Goal: Information Seeking & Learning: Learn about a topic

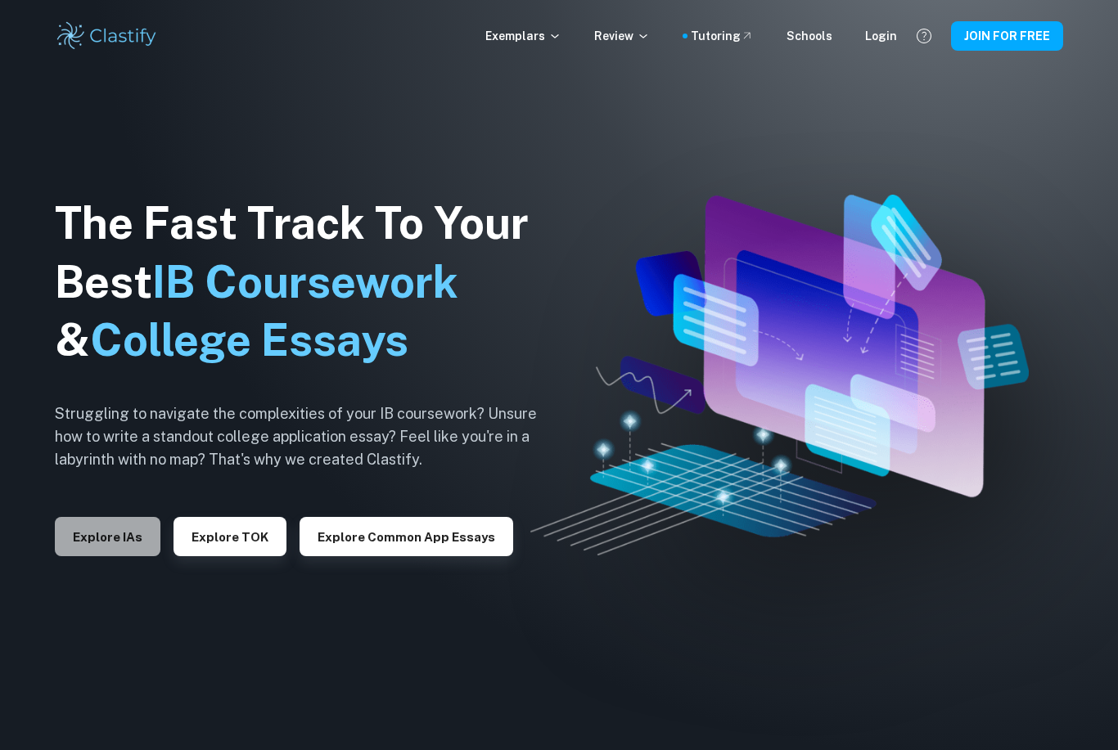
click at [106, 556] on button "Explore IAs" at bounding box center [108, 536] width 106 height 39
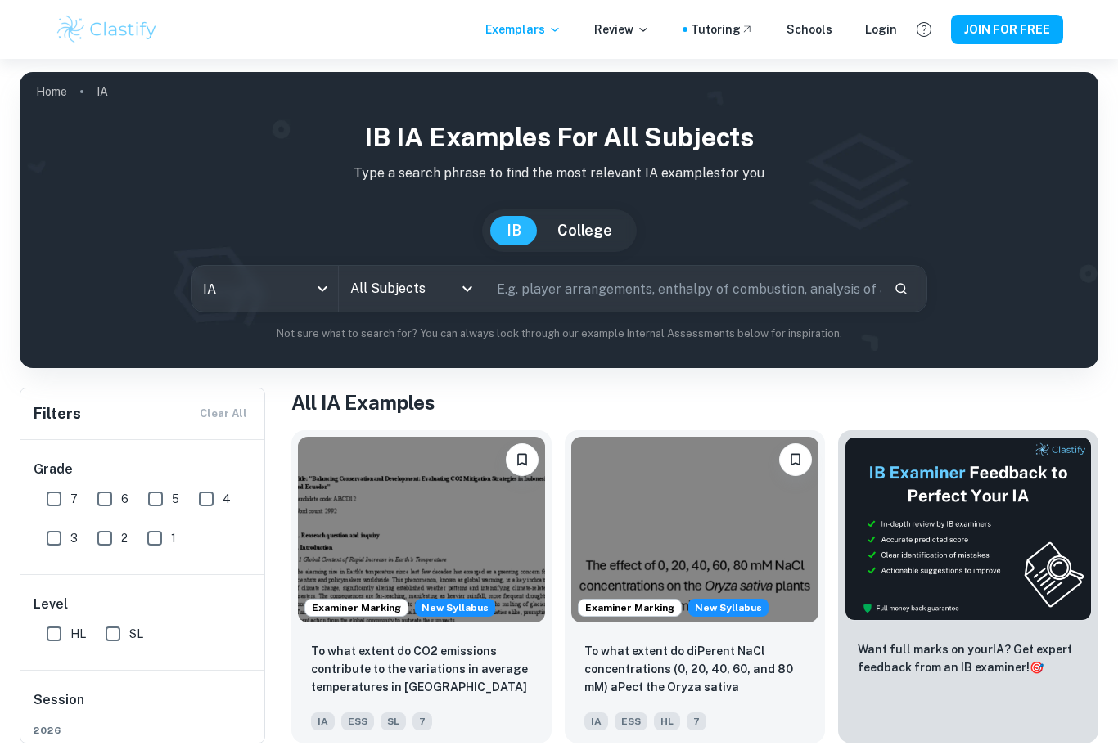
click at [412, 272] on div "All Subjects" at bounding box center [412, 289] width 146 height 46
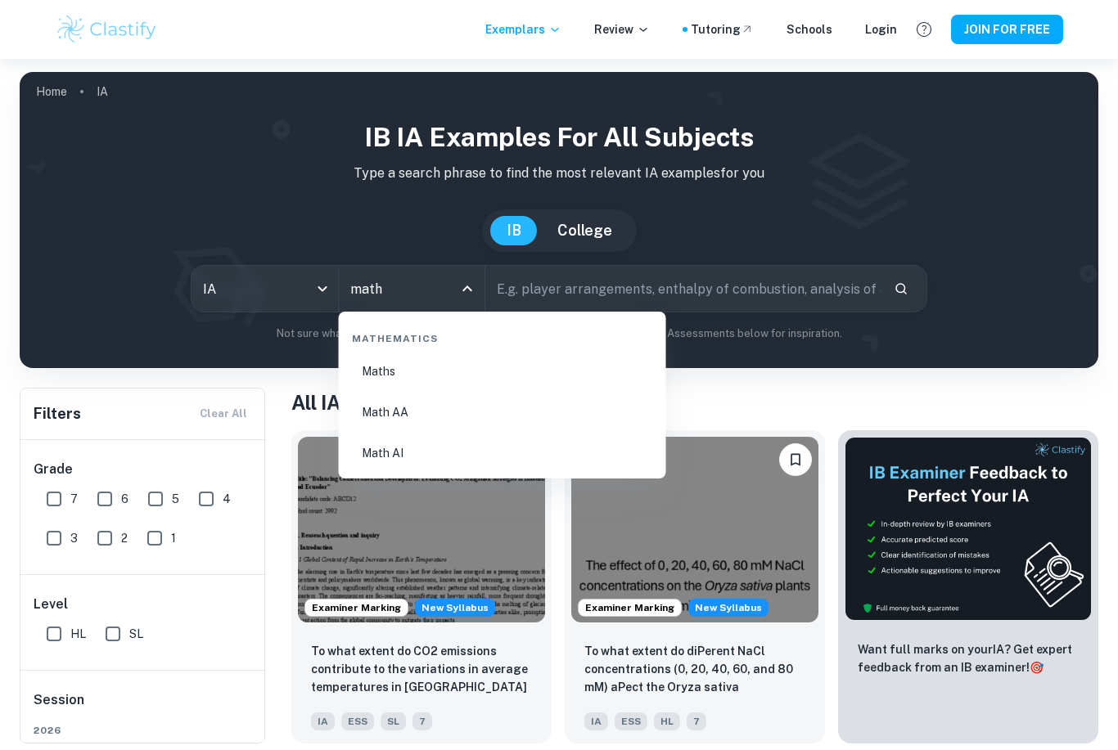
click at [376, 418] on li "Math AA" at bounding box center [502, 413] width 314 height 38
type input "Math AA"
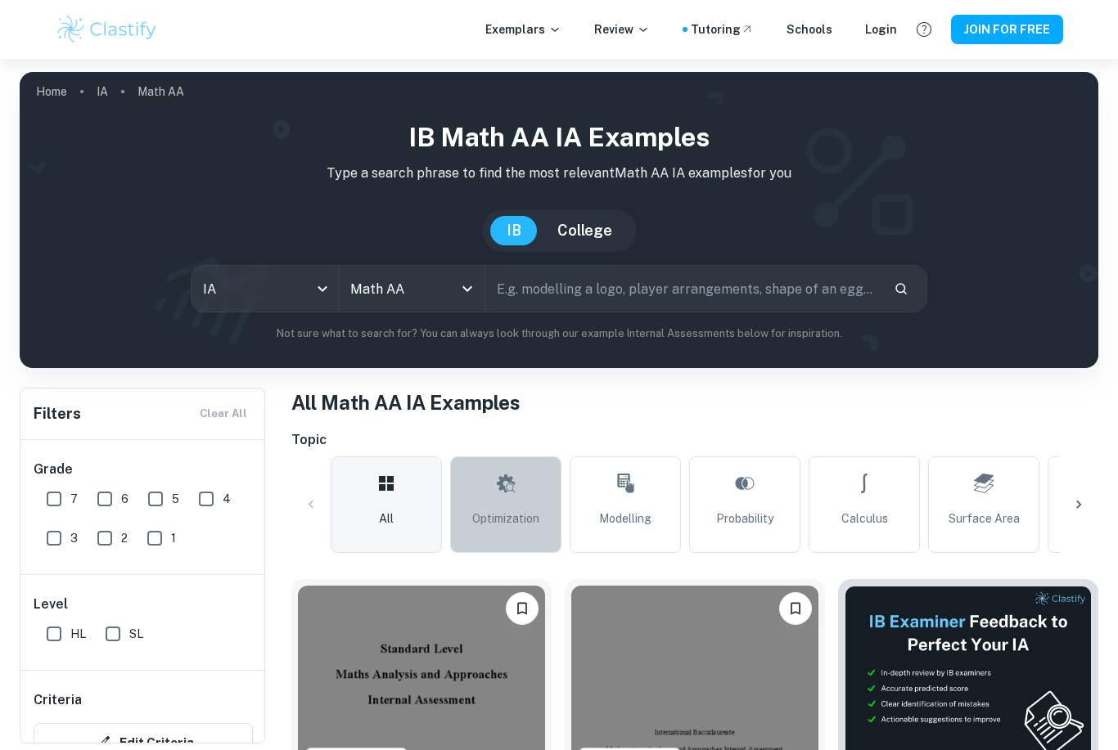
click at [483, 462] on link "Optimization" at bounding box center [505, 505] width 111 height 97
type input "Optimization"
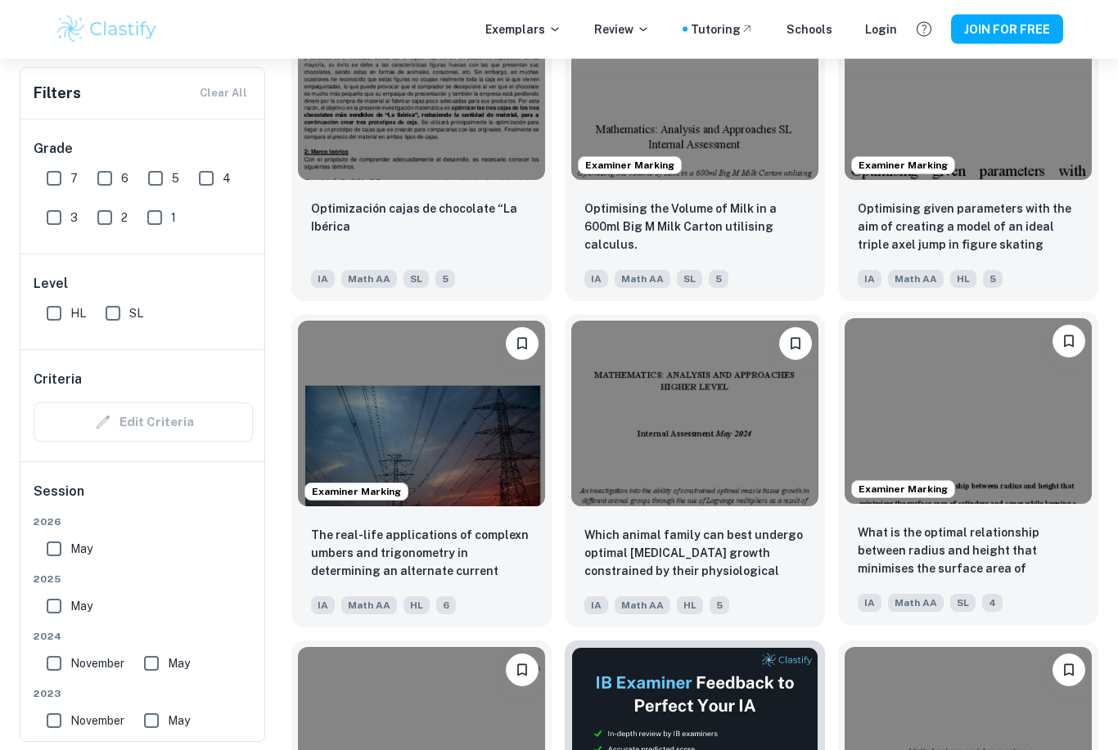
scroll to position [3526, 0]
click at [943, 430] on img at bounding box center [967, 411] width 247 height 186
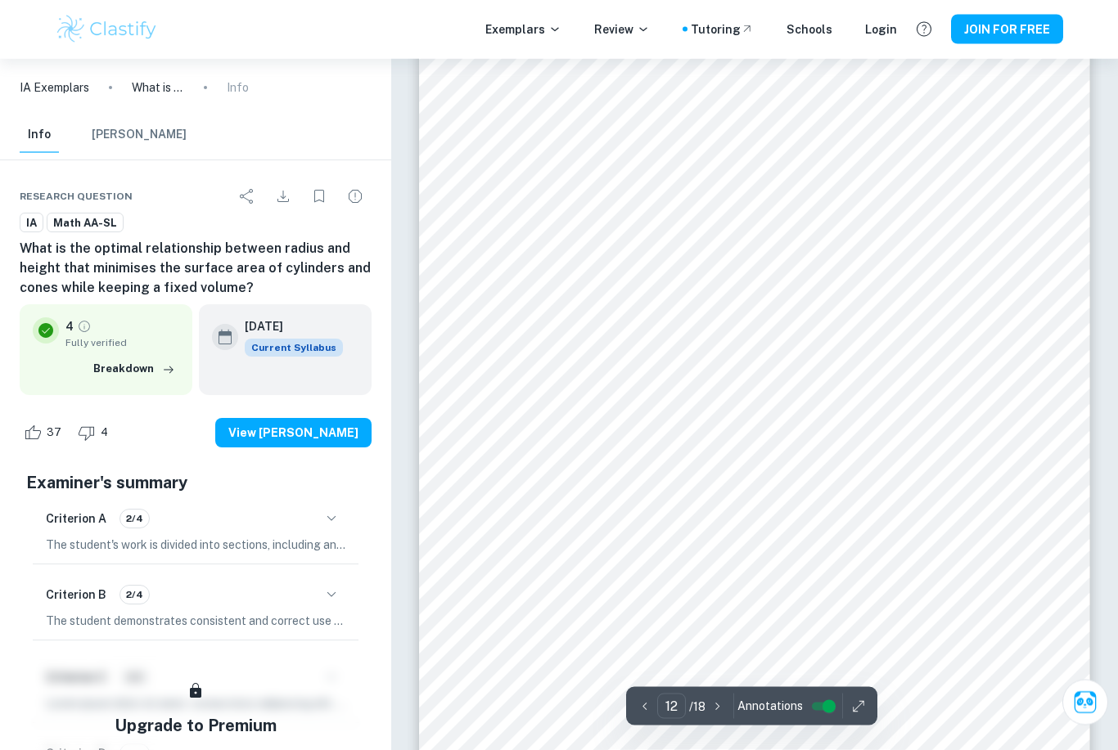
scroll to position [11107, 0]
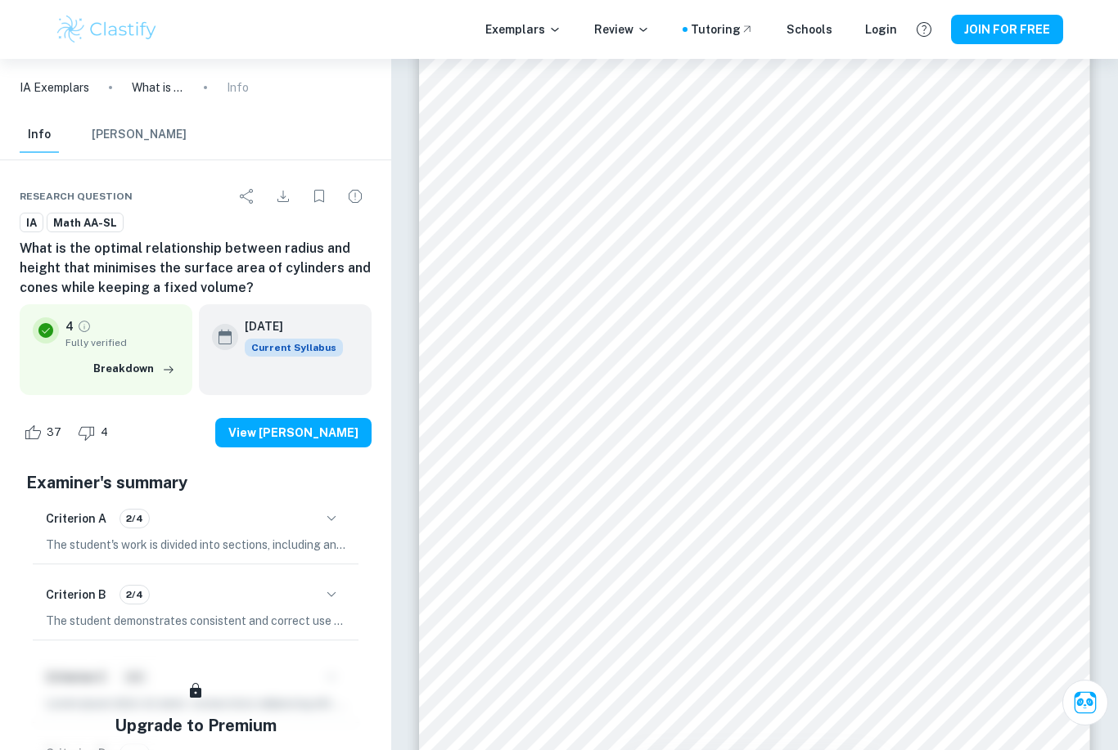
click at [235, 517] on div "Criterion A 2/4" at bounding box center [195, 519] width 299 height 28
click at [312, 520] on div "Criterion A 2/4" at bounding box center [195, 519] width 299 height 28
click at [342, 523] on button "button" at bounding box center [331, 519] width 28 height 28
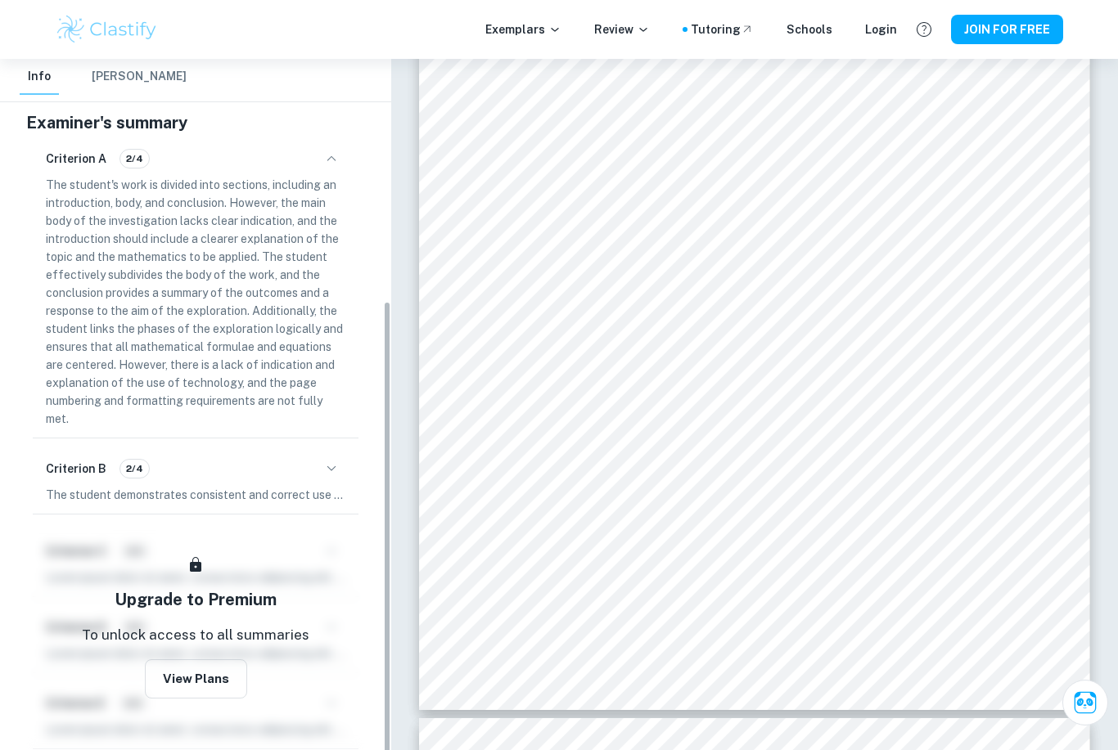
scroll to position [358, 0]
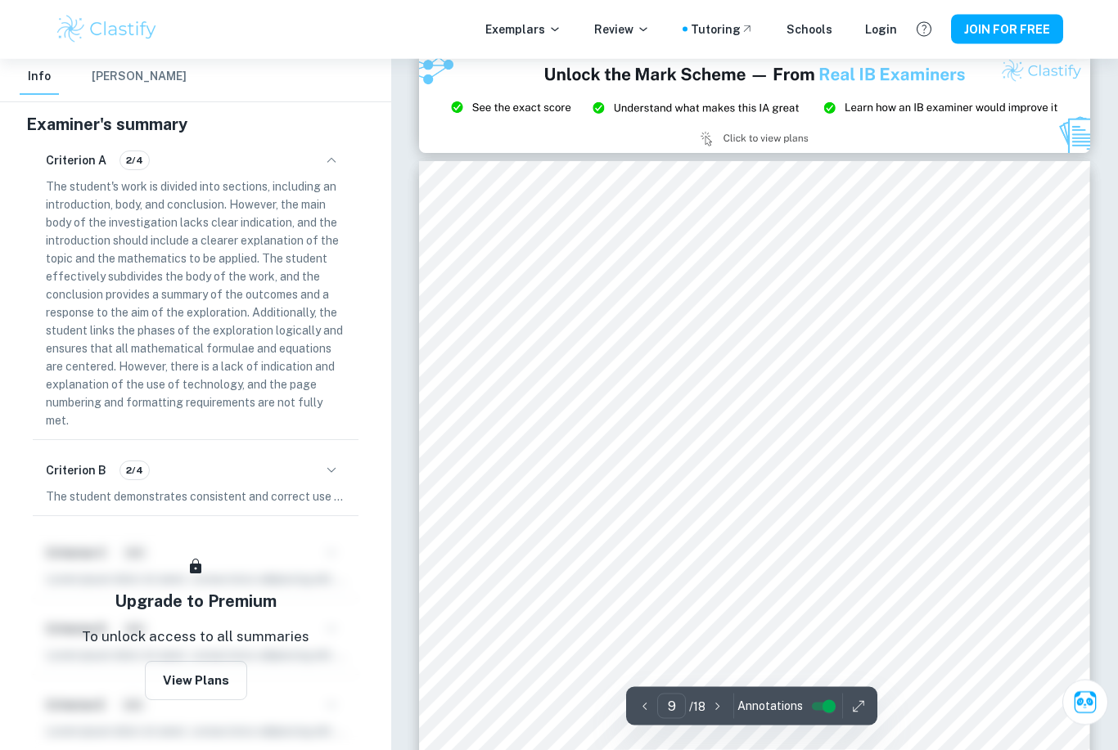
type input "8"
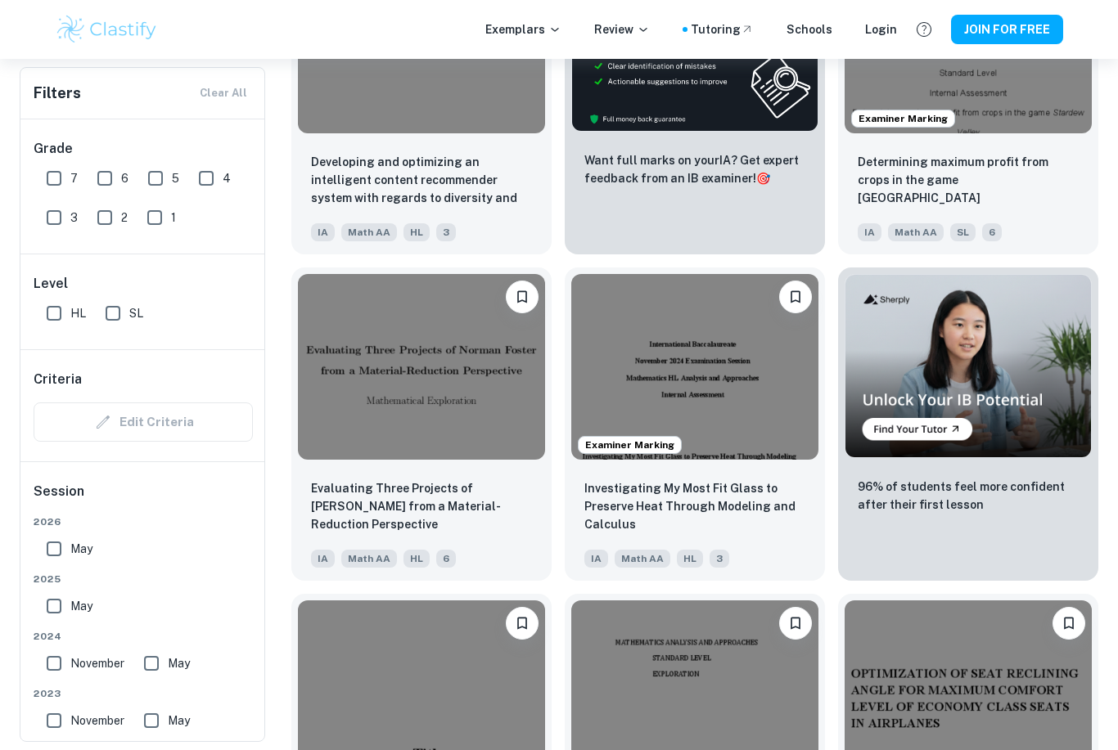
scroll to position [4230, 0]
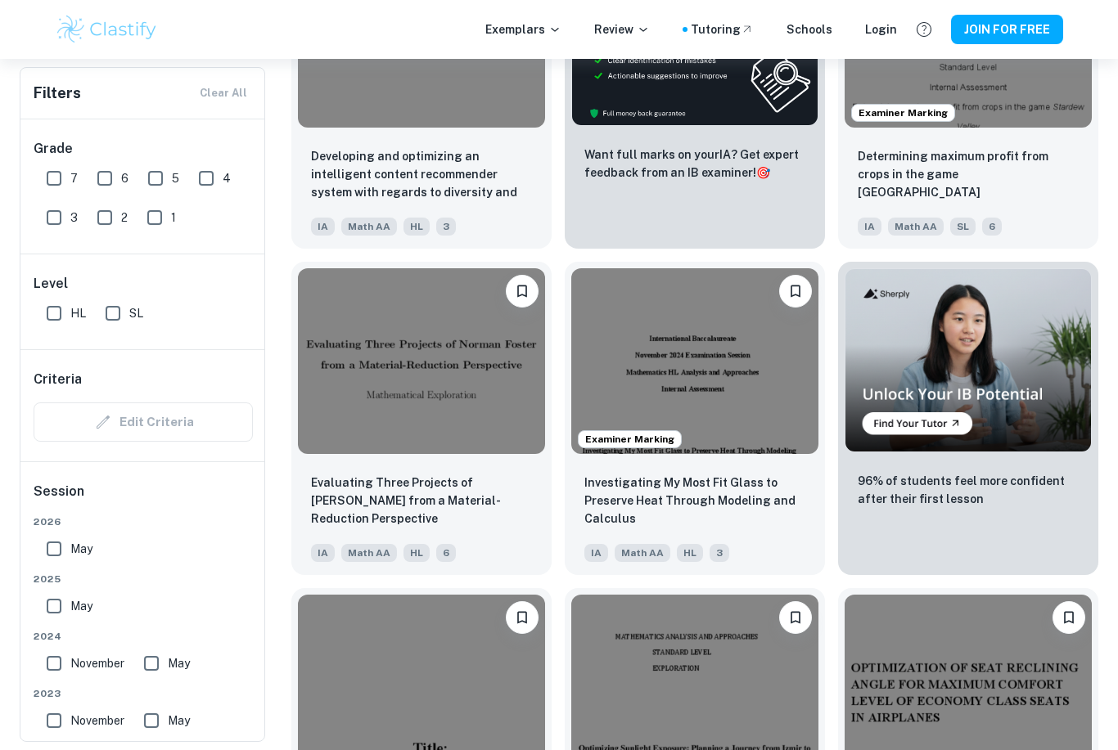
click at [46, 178] on input "7" at bounding box center [54, 178] width 33 height 33
checkbox input "true"
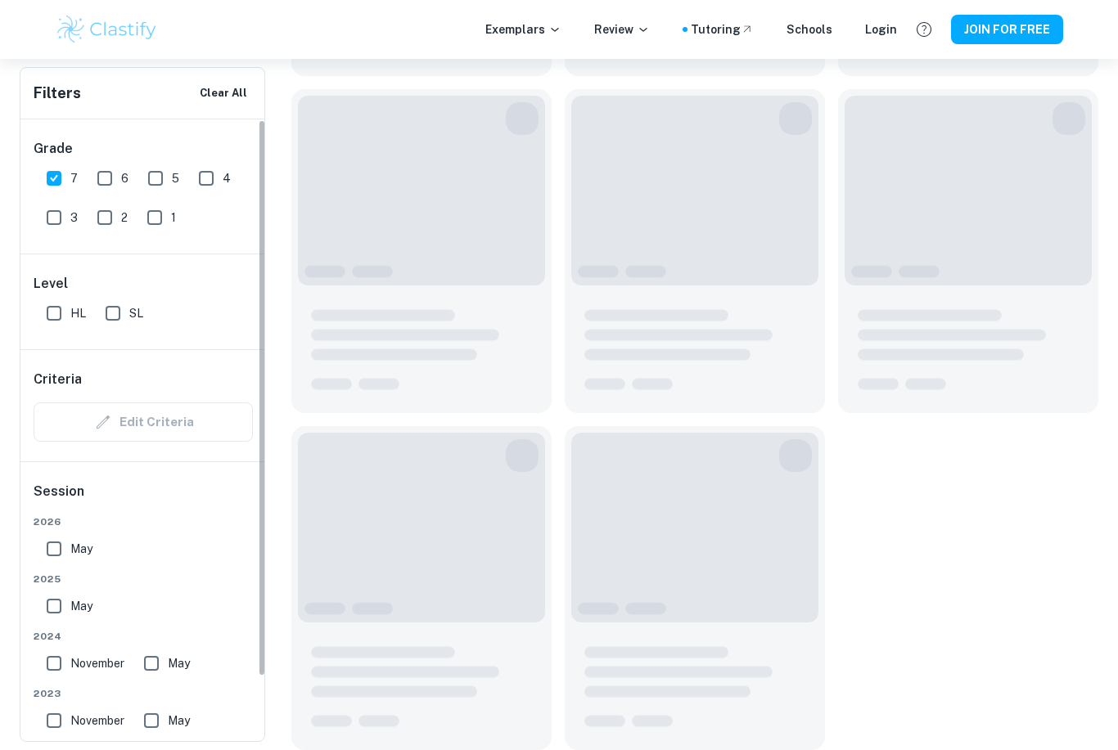
scroll to position [2163, 0]
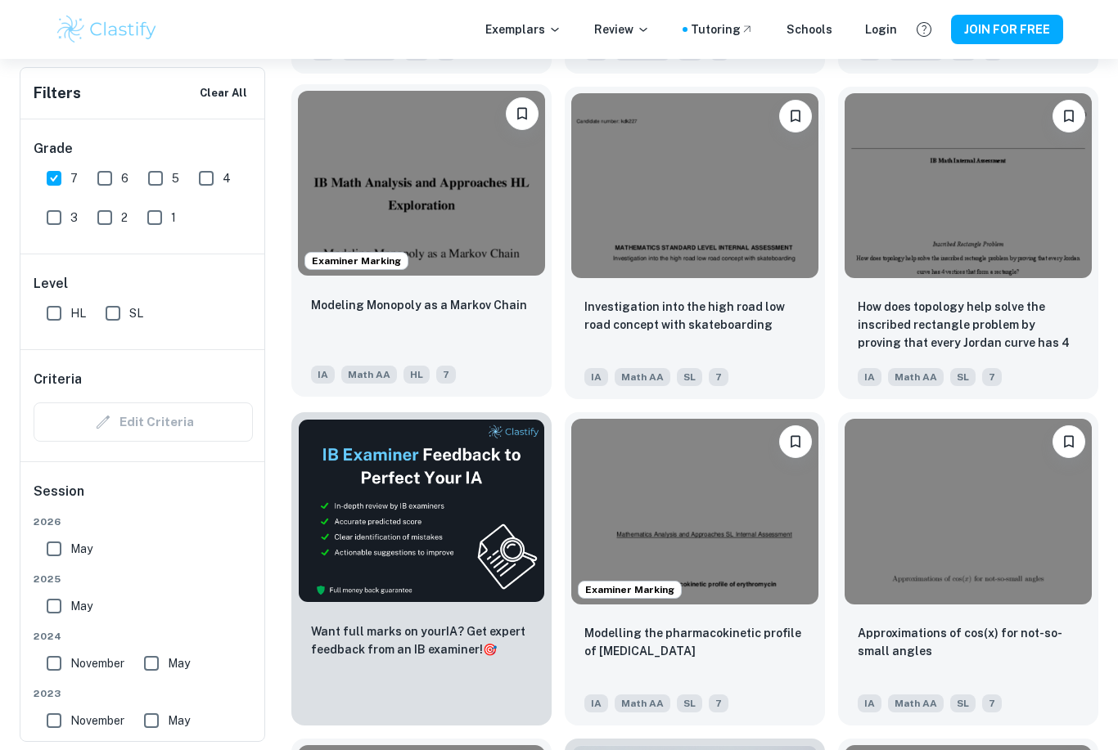
click at [327, 351] on div "Modeling Monopoly as a Markov Chain" at bounding box center [421, 323] width 221 height 56
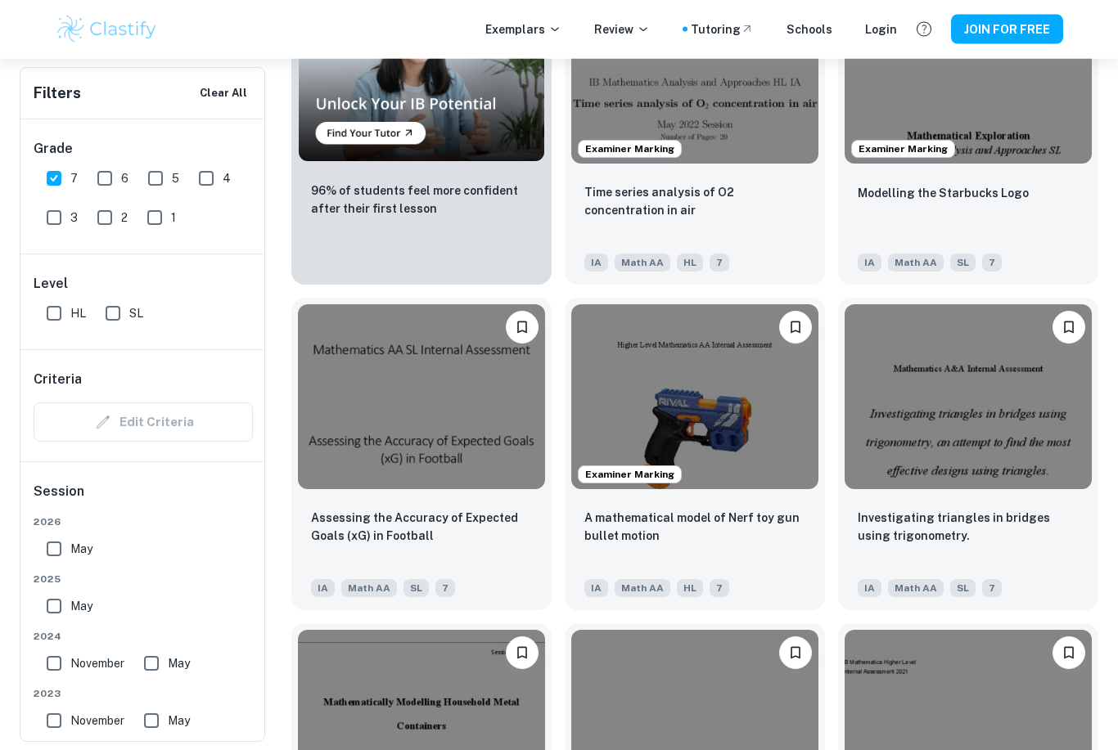
scroll to position [1299, 0]
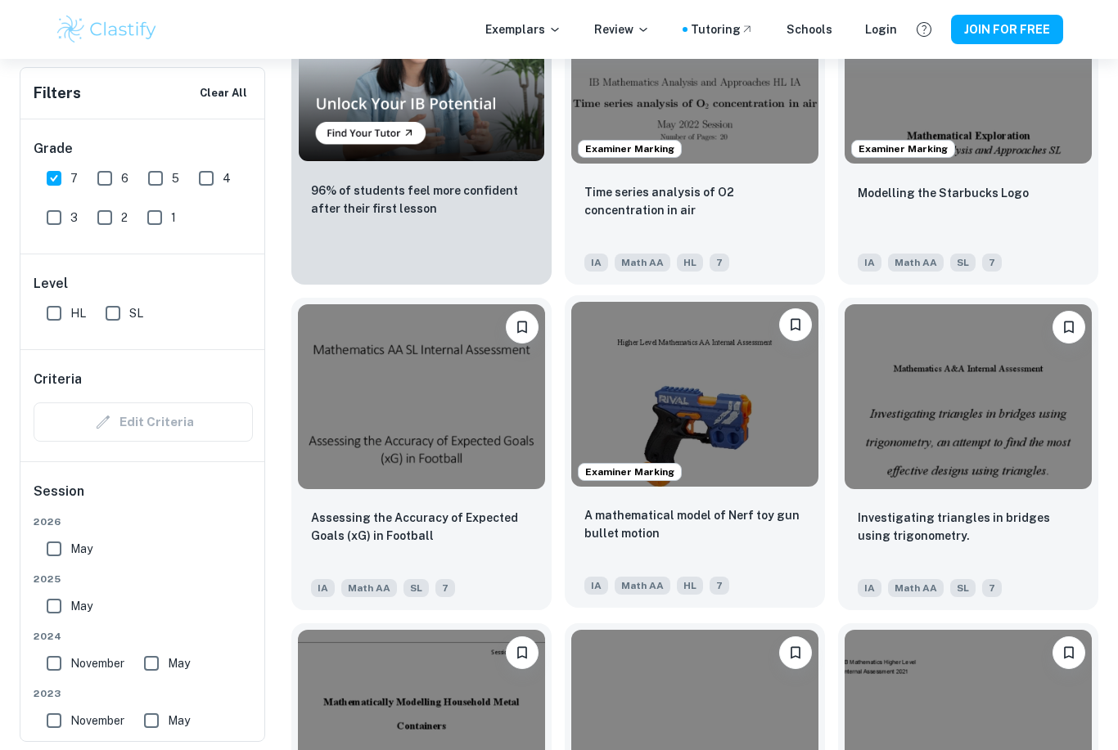
click at [772, 453] on img at bounding box center [694, 395] width 247 height 186
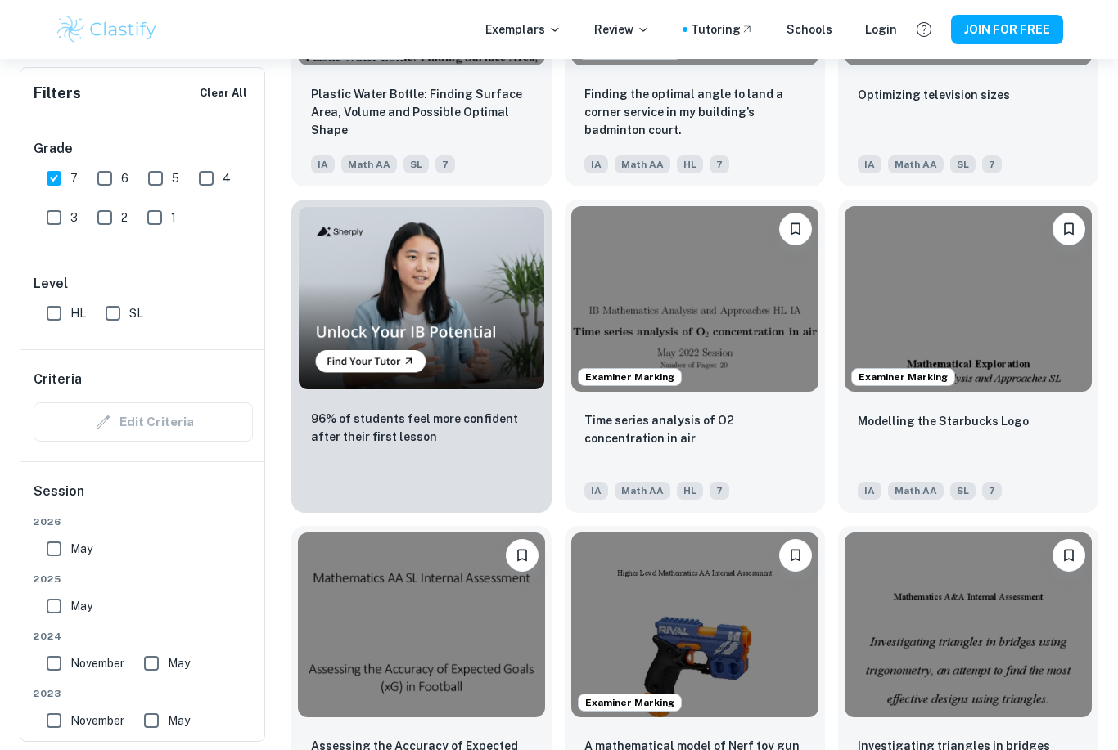
scroll to position [1072, 0]
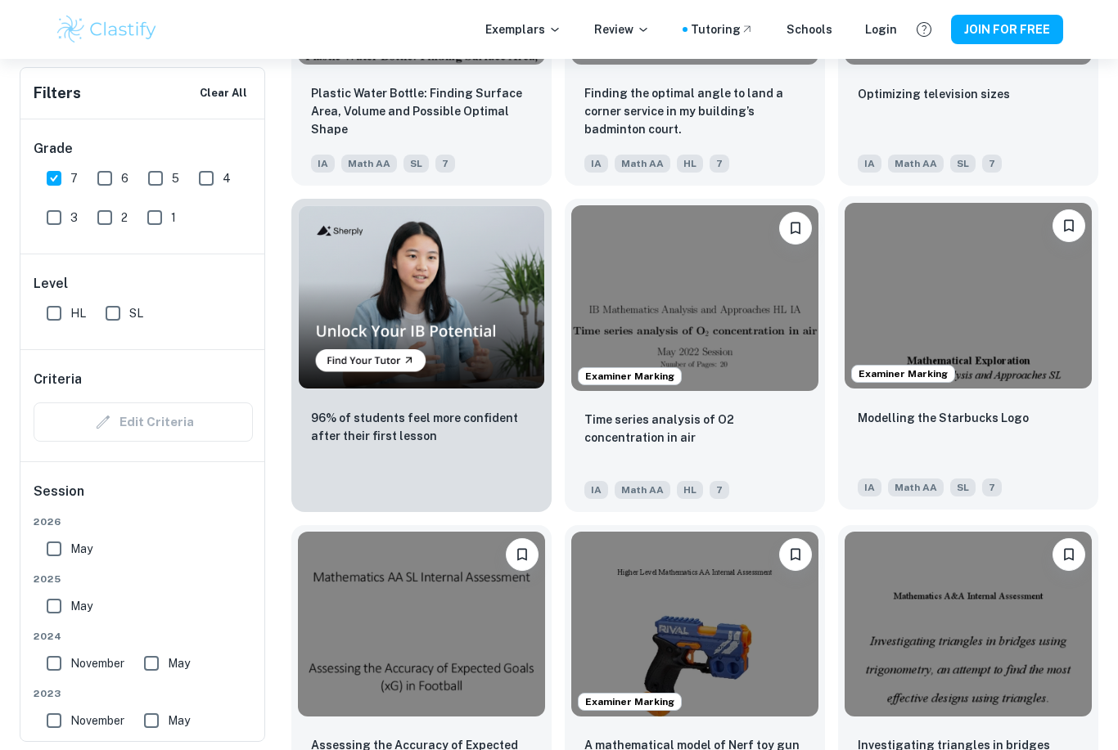
click at [999, 364] on img at bounding box center [967, 296] width 247 height 186
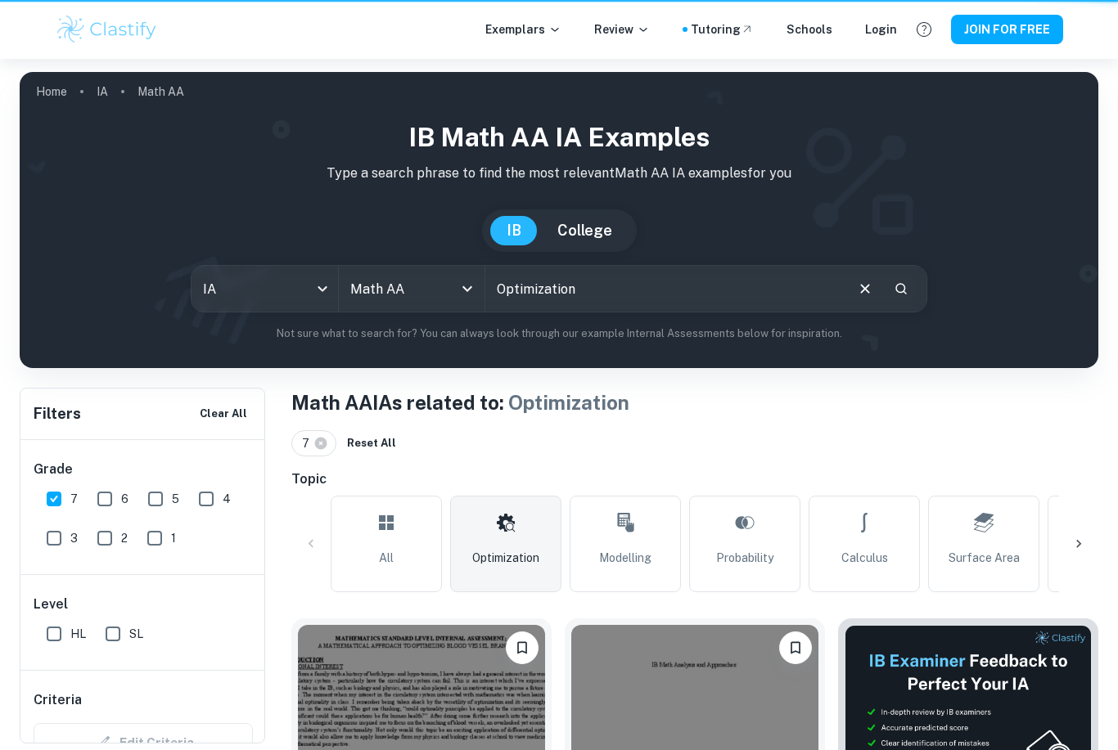
scroll to position [1072, 0]
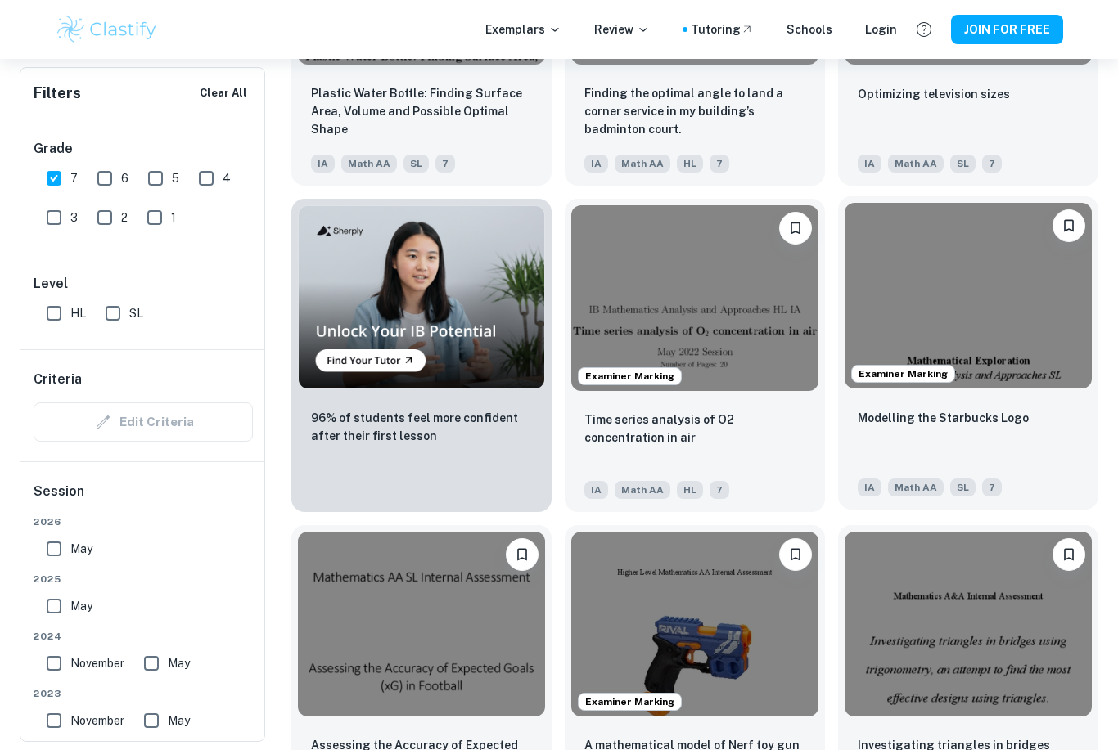
click at [1032, 368] on img at bounding box center [967, 296] width 247 height 186
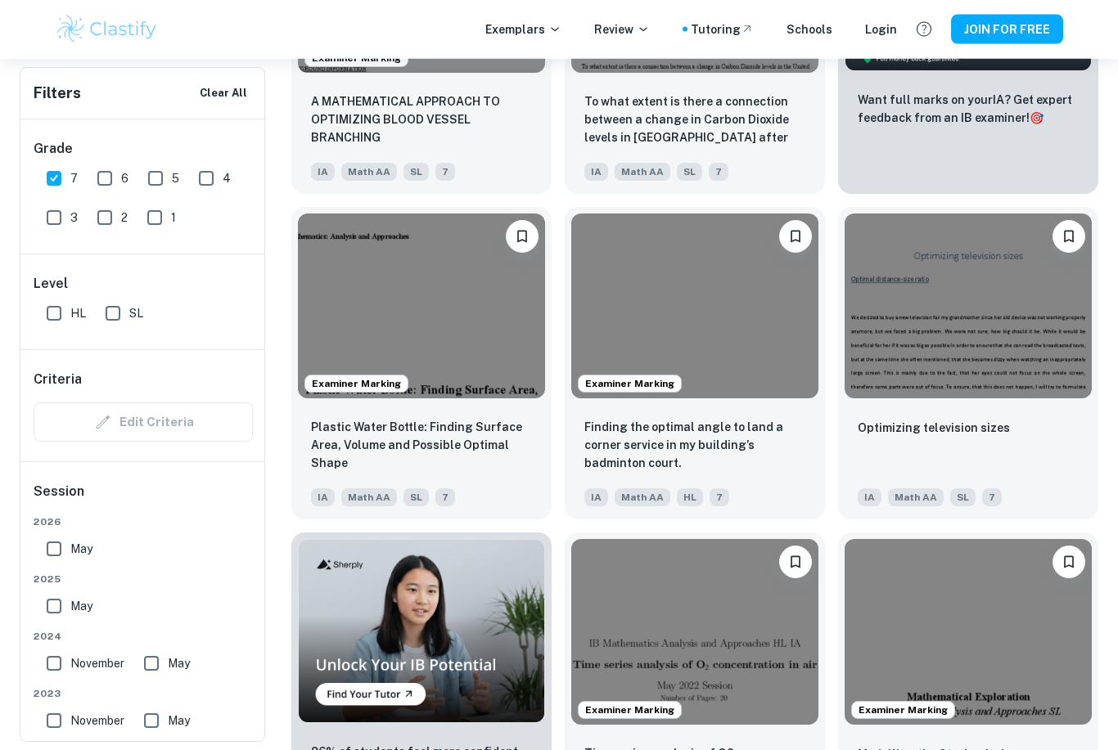
scroll to position [668, 0]
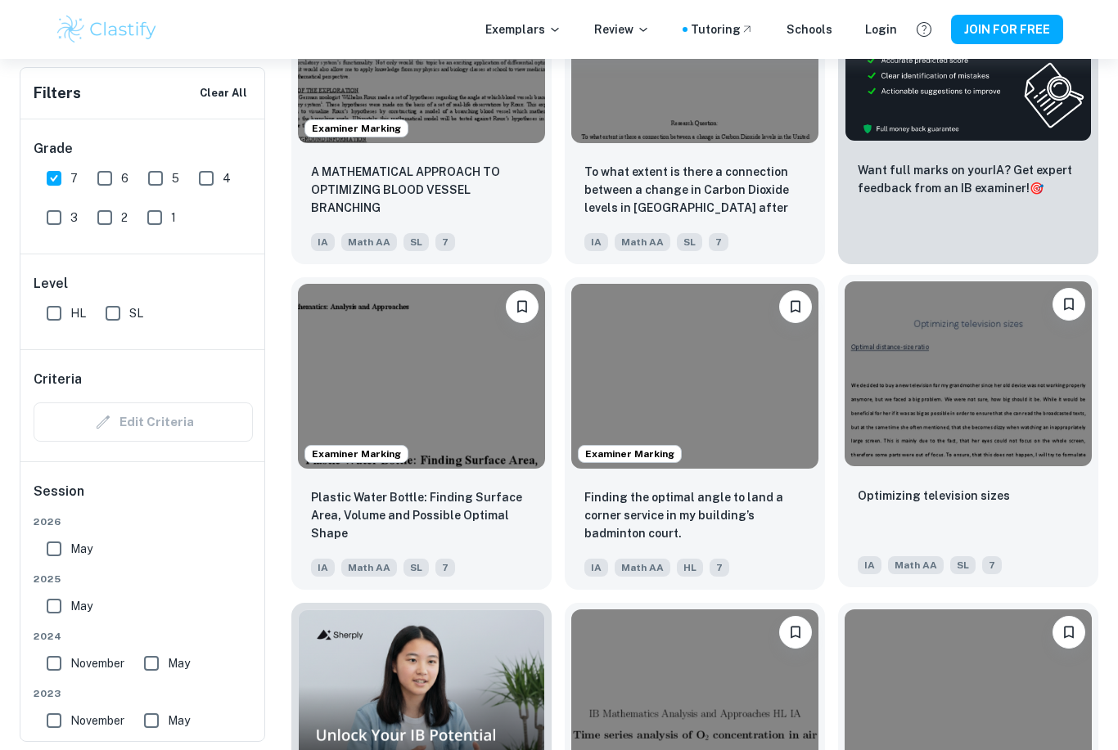
click at [1009, 411] on img at bounding box center [967, 374] width 247 height 186
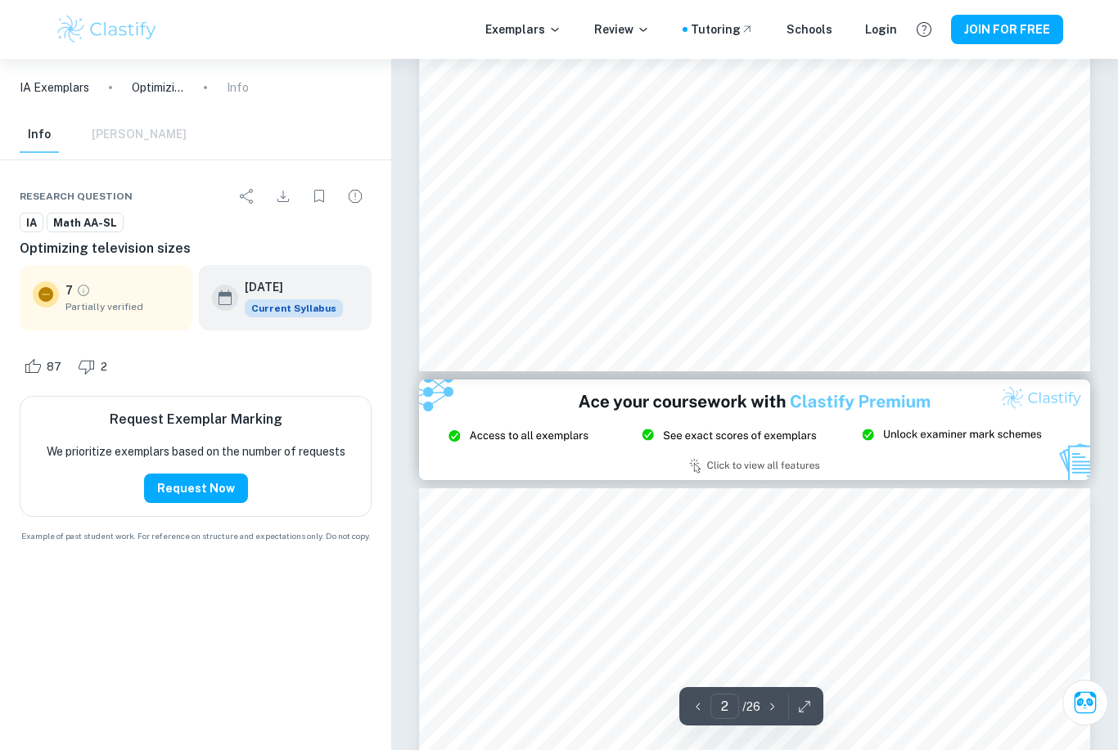
scroll to position [1715, 0]
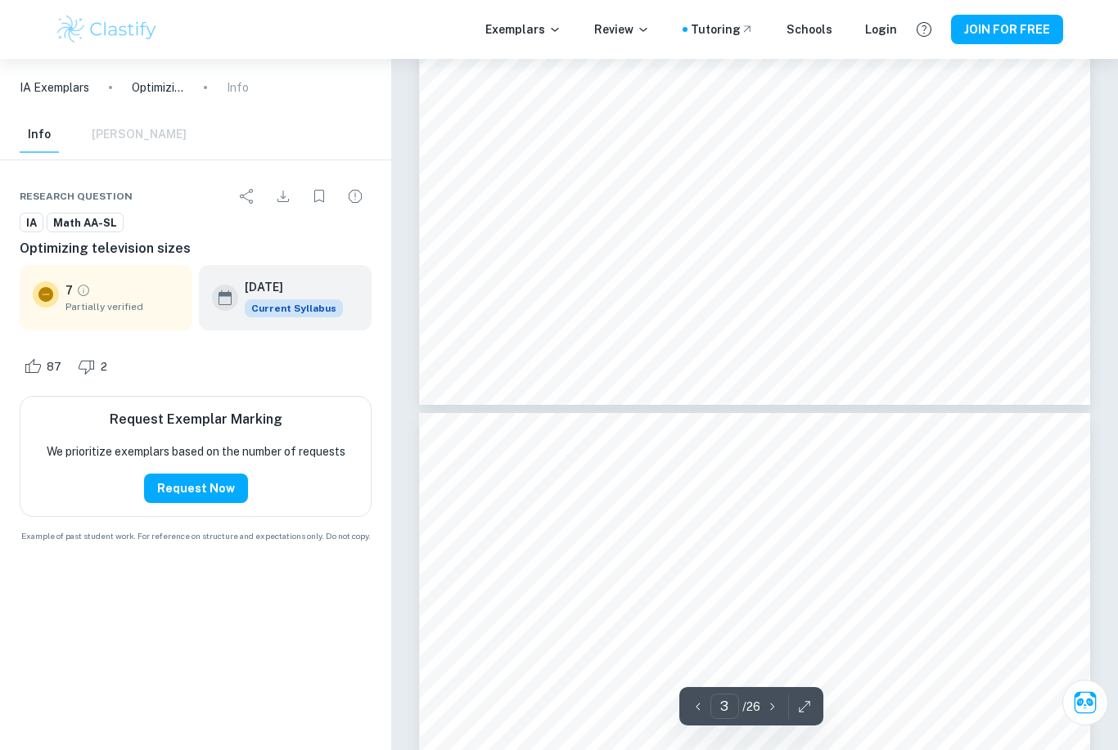
type input "4"
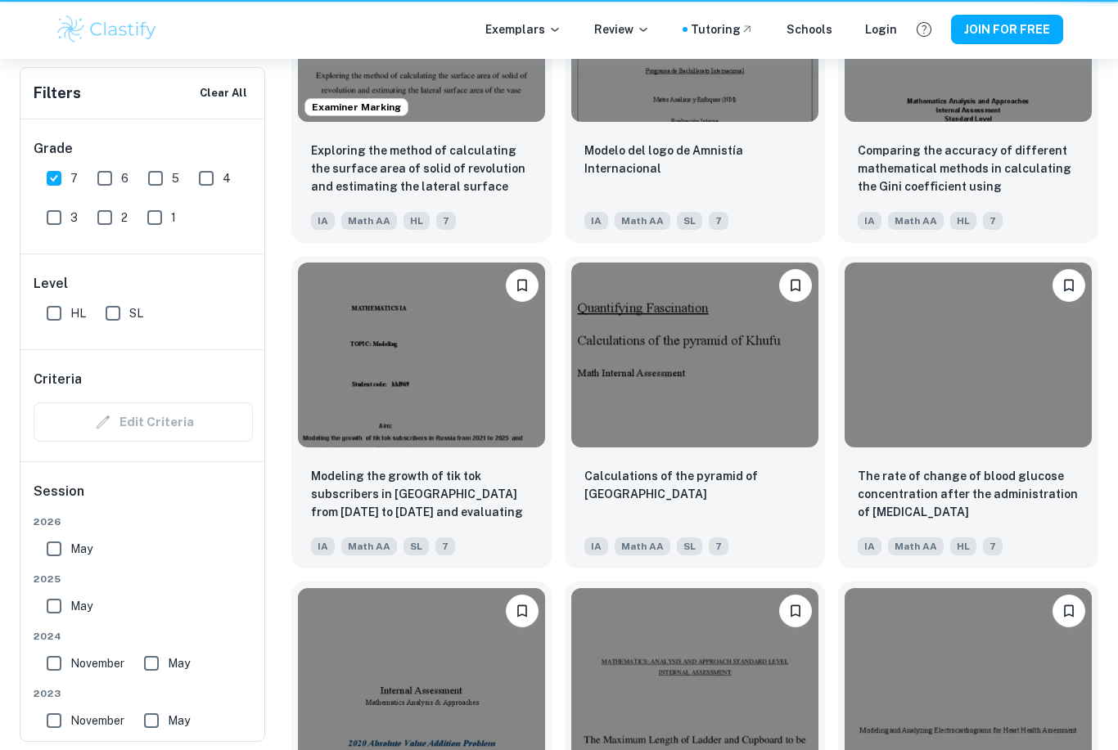
scroll to position [668, 0]
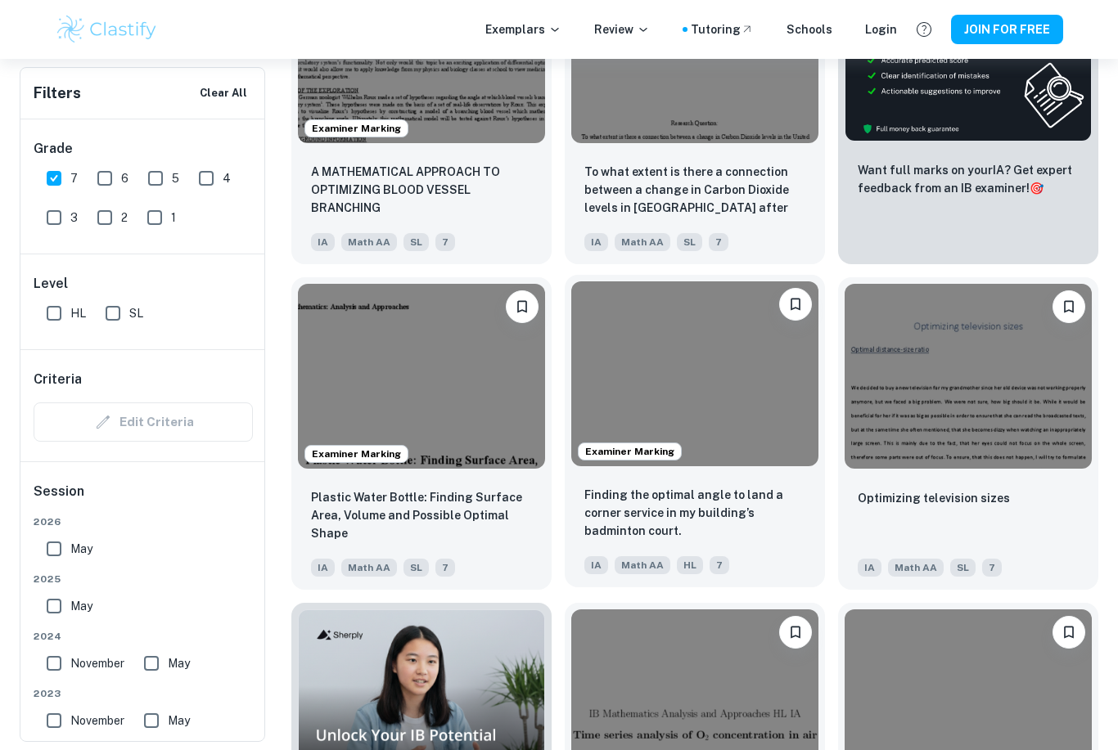
click at [739, 435] on img at bounding box center [694, 374] width 247 height 186
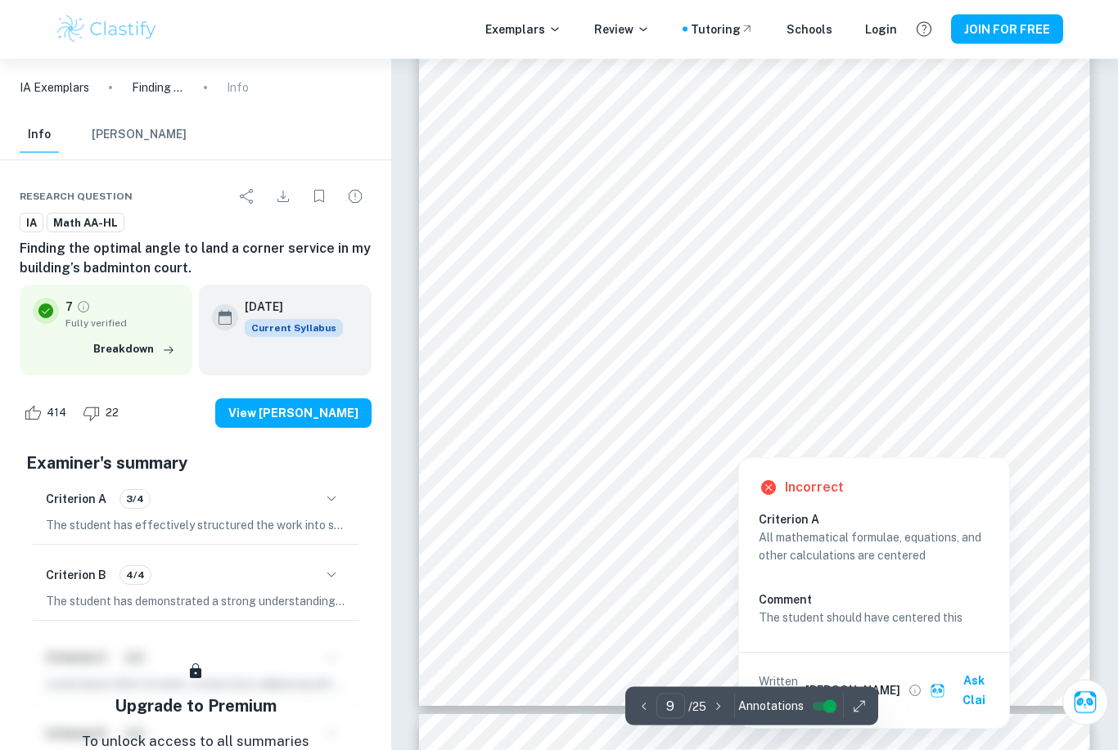
scroll to position [8296, 0]
click at [246, 496] on div "Criterion A 3/4" at bounding box center [195, 499] width 299 height 28
click at [315, 502] on div "Criterion A 3/4" at bounding box center [195, 499] width 299 height 28
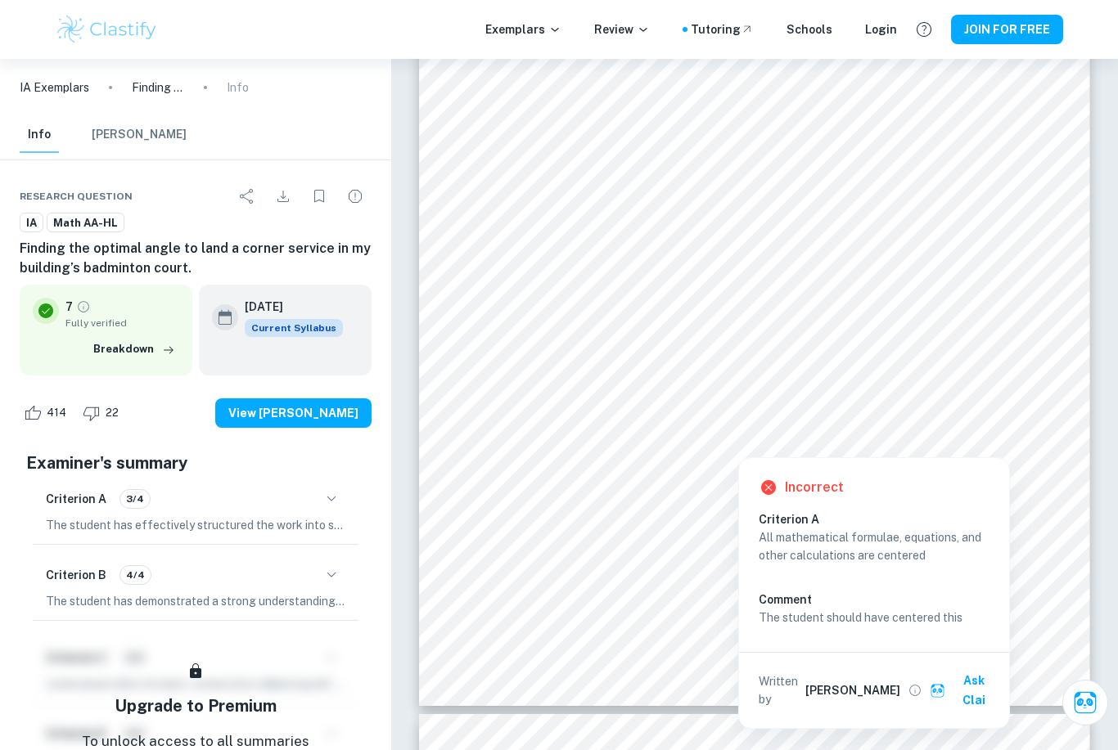
click at [332, 508] on icon "button" at bounding box center [332, 499] width 20 height 20
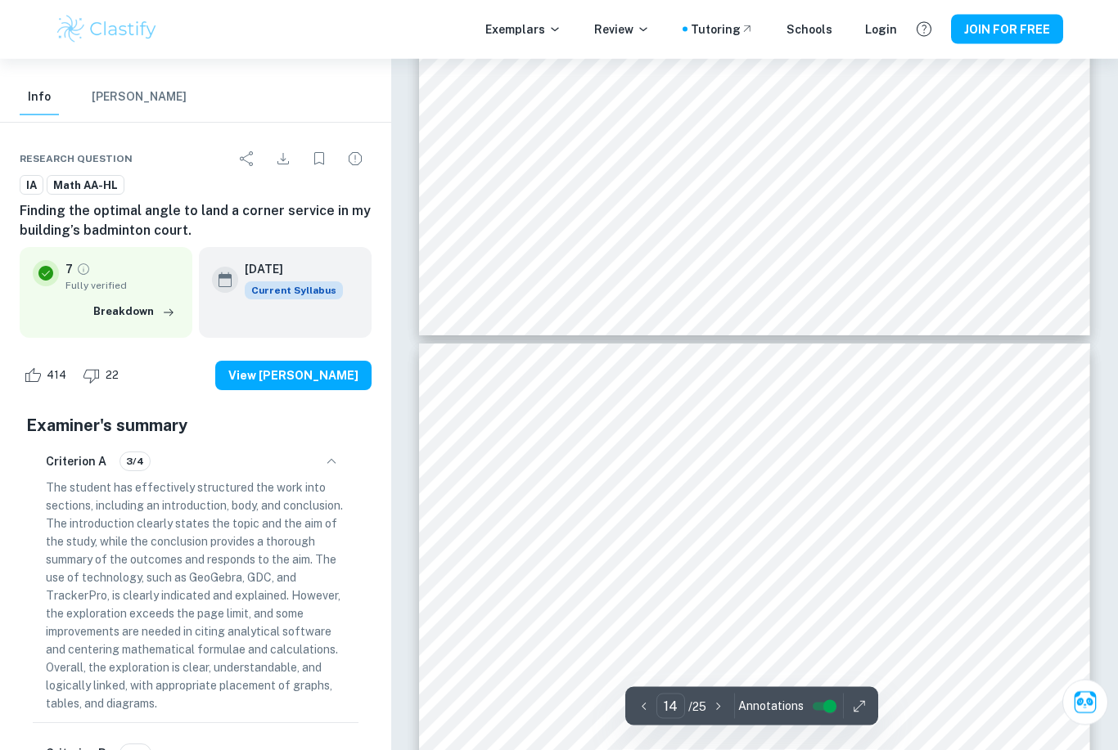
scroll to position [12493, 0]
type input "5"
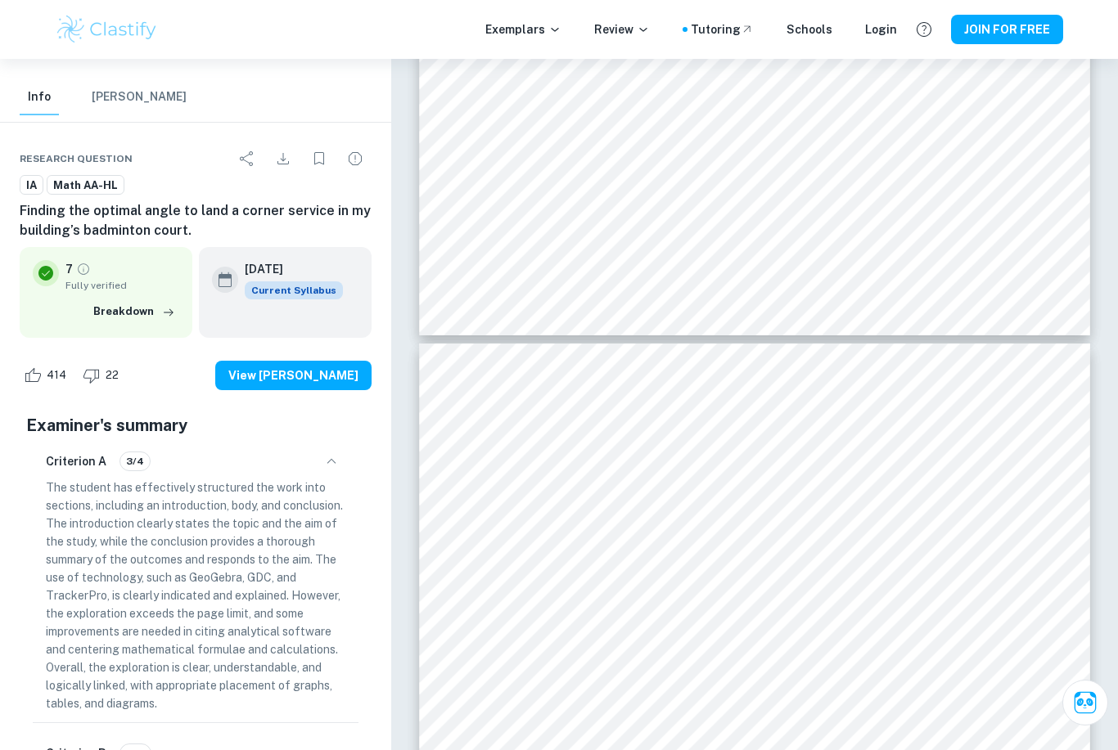
scroll to position [3851, 0]
